Goal: Task Accomplishment & Management: Complete application form

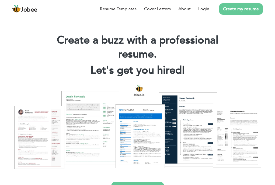
click at [244, 6] on link "Create my resume" at bounding box center [241, 9] width 44 height 12
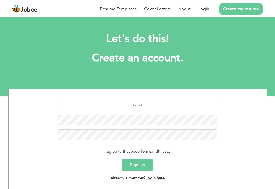
click at [167, 108] on input "text" at bounding box center [137, 105] width 158 height 11
type input "arqeeb.ahmad77@gmail.com"
click at [136, 167] on button "Sign Up" at bounding box center [137, 165] width 31 height 12
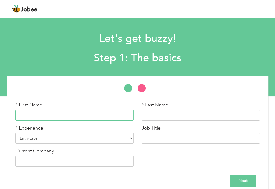
click at [86, 116] on input "text" at bounding box center [74, 115] width 118 height 11
type input "Arqeeb"
type input "Ahmad"
click at [130, 139] on select "Entry Level Less than 1 Year 1 Year 2 Years 3 Years 4 Years 5 Years 6 Years 7 Y…" at bounding box center [74, 138] width 118 height 11
select select "12"
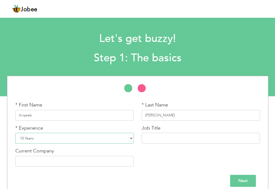
click at [15, 133] on select "Entry Level Less than 1 Year 1 Year 2 Years 3 Years 4 Years 5 Years 6 Years 7 Y…" at bounding box center [74, 138] width 118 height 11
click at [183, 135] on input "text" at bounding box center [200, 138] width 118 height 11
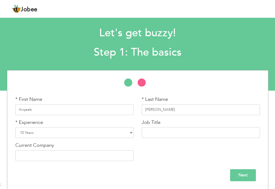
click at [237, 175] on input "Next" at bounding box center [243, 175] width 26 height 12
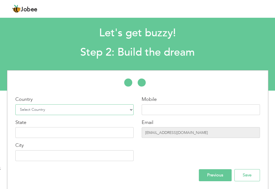
click at [61, 107] on select "Select Country Afghanistan Albania Algeria American Samoa Andorra Angola Anguil…" at bounding box center [74, 109] width 118 height 11
select select "191"
click at [15, 104] on select "Select Country Afghanistan Albania Algeria American Samoa Andorra Angola Anguil…" at bounding box center [74, 109] width 118 height 11
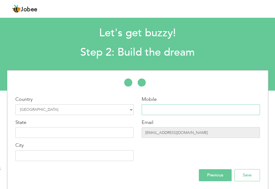
click at [148, 109] on input "text" at bounding box center [200, 109] width 118 height 11
type input "+966542764889"
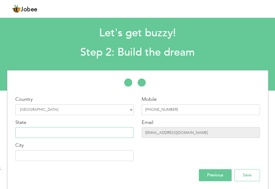
click at [78, 127] on input "text" at bounding box center [74, 132] width 118 height 11
type input "Riyadh"
click at [107, 157] on input "text" at bounding box center [74, 155] width 118 height 11
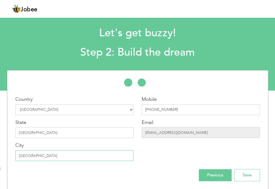
type input "Riyadh"
click at [61, 133] on input "Riyadh" at bounding box center [74, 132] width 118 height 11
type input "R"
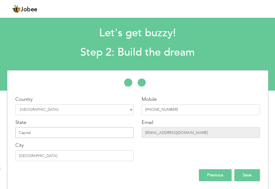
type input "Capital"
click at [243, 177] on input "Save" at bounding box center [247, 175] width 26 height 12
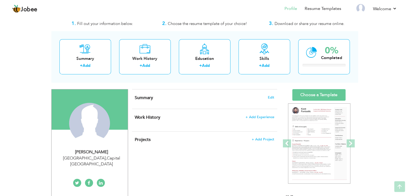
scroll to position [5, 0]
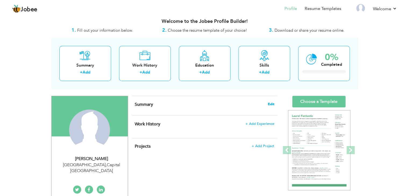
click at [274, 106] on span "Edit" at bounding box center [271, 104] width 6 height 4
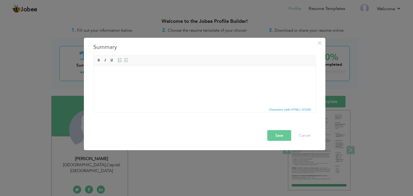
click at [152, 82] on html at bounding box center [204, 74] width 222 height 16
paste body
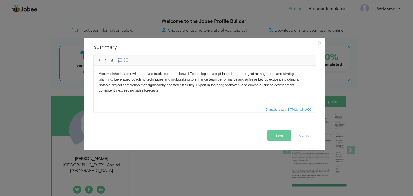
click at [275, 132] on button "Save" at bounding box center [279, 135] width 24 height 11
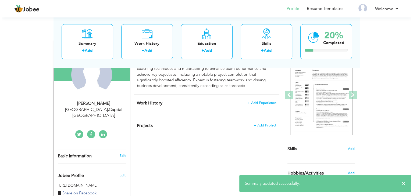
scroll to position [63, 0]
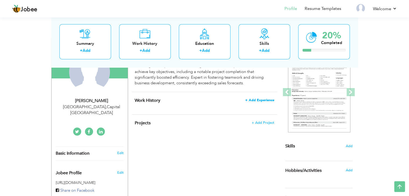
click at [262, 100] on span "+ Add Experience" at bounding box center [259, 100] width 29 height 4
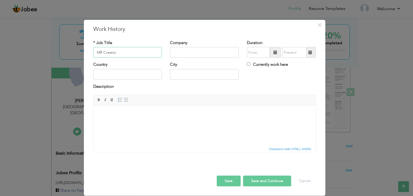
type input "MR Creator"
click at [214, 51] on input "text" at bounding box center [204, 52] width 69 height 11
type input "Huawei Technologies ICT"
drag, startPoint x: 130, startPoint y: 73, endPoint x: 128, endPoint y: 70, distance: 3.0
click at [128, 70] on input "text" at bounding box center [127, 74] width 69 height 11
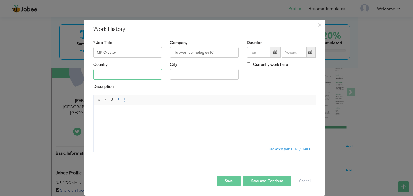
type input "P"
type input "Pakistan"
click at [179, 76] on input "text" at bounding box center [204, 74] width 69 height 11
type input "Islamabad"
click at [138, 111] on body at bounding box center [204, 114] width 211 height 6
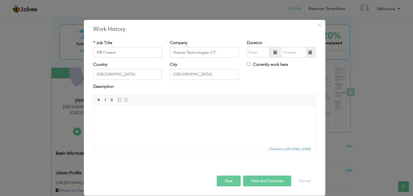
drag, startPoint x: 124, startPoint y: 98, endPoint x: 118, endPoint y: 93, distance: 8.2
click at [118, 93] on div "* Job Title MR Creator Company Huawei Technologies ICT Duration" at bounding box center [204, 98] width 231 height 125
click at [125, 98] on span at bounding box center [126, 100] width 4 height 4
click at [110, 112] on li at bounding box center [204, 114] width 190 height 6
click at [113, 114] on li at bounding box center [204, 114] width 190 height 6
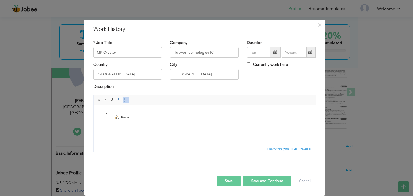
scroll to position [0, 0]
click at [120, 118] on span "Paste" at bounding box center [134, 117] width 28 height 6
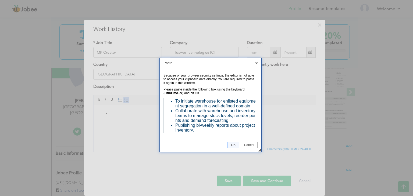
scroll to position [81, 0]
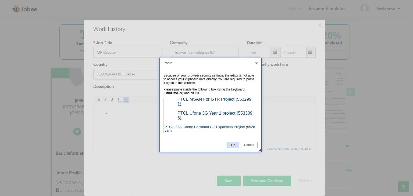
click at [234, 144] on span "OK" at bounding box center [233, 145] width 11 height 4
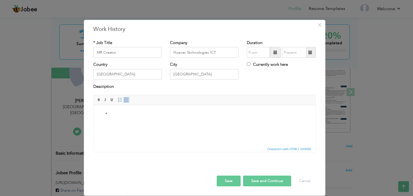
click at [267, 122] on html at bounding box center [204, 113] width 222 height 16
click at [115, 121] on html at bounding box center [204, 113] width 222 height 16
click at [276, 51] on span at bounding box center [276, 53] width 4 height 4
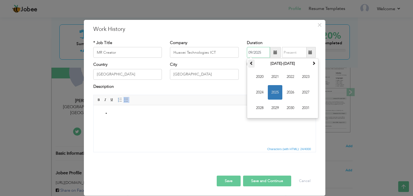
click at [252, 65] on span at bounding box center [252, 63] width 4 height 4
click at [278, 64] on span at bounding box center [314, 63] width 4 height 4
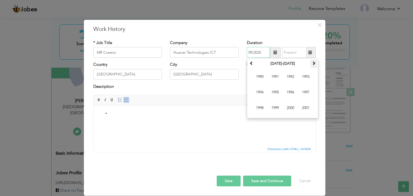
click at [278, 64] on span at bounding box center [314, 63] width 4 height 4
click at [262, 91] on span "2014" at bounding box center [260, 92] width 15 height 15
click at [278, 76] on span "Apr" at bounding box center [306, 77] width 15 height 15
type input "04/2014"
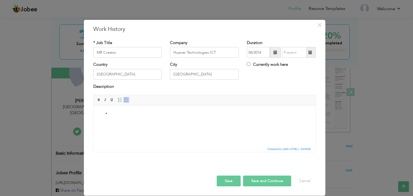
click at [278, 50] on span at bounding box center [310, 52] width 10 height 11
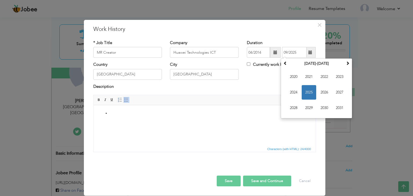
click at [278, 50] on span at bounding box center [310, 52] width 10 height 11
click at [278, 66] on th at bounding box center [285, 64] width 6 height 8
click at [278, 91] on span "2014" at bounding box center [293, 92] width 15 height 15
click at [278, 108] on span "Oct" at bounding box center [309, 108] width 15 height 15
type input "10/2014"
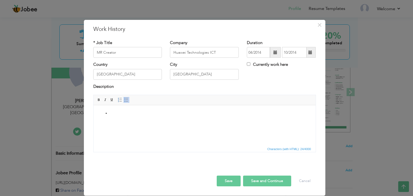
click at [159, 117] on html at bounding box center [204, 113] width 222 height 16
click at [125, 116] on li "sa" at bounding box center [204, 114] width 190 height 6
click at [117, 112] on li "sa" at bounding box center [204, 114] width 190 height 6
click at [117, 112] on body at bounding box center [204, 114] width 211 height 6
click at [120, 115] on body at bounding box center [204, 114] width 211 height 6
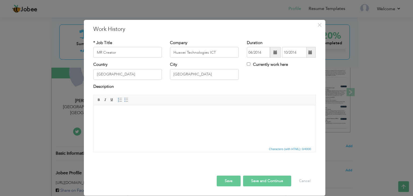
click at [120, 115] on body at bounding box center [204, 114] width 211 height 6
click at [132, 117] on span "Paste" at bounding box center [141, 119] width 28 height 6
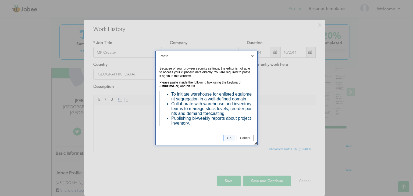
scroll to position [81, 0]
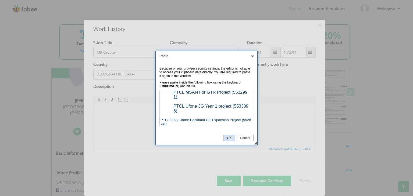
click at [231, 138] on span "OK" at bounding box center [229, 138] width 11 height 4
